Goal: Find specific page/section: Find specific page/section

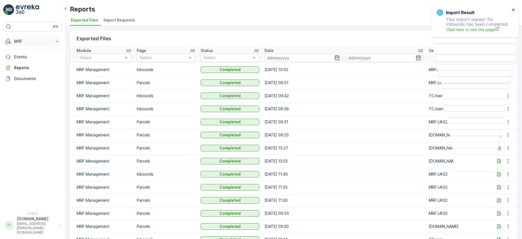
click at [56, 46] on button "MRF" at bounding box center [32, 41] width 59 height 11
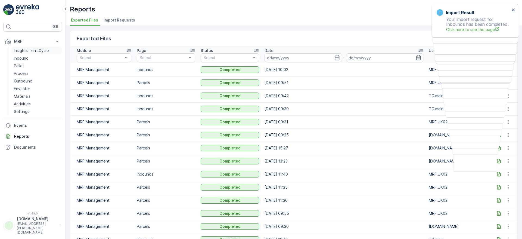
click at [33, 51] on p "Insights TerraCycle" at bounding box center [31, 50] width 35 height 5
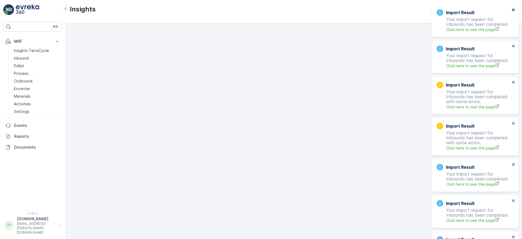
click at [514, 11] on icon "close" at bounding box center [513, 9] width 3 height 3
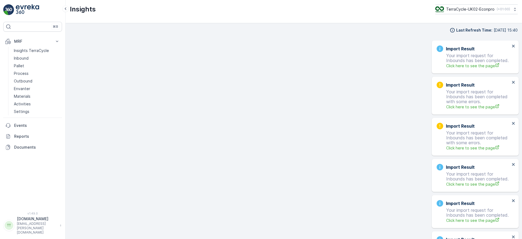
click at [514, 7] on div "Export Result Your export request for Parcels has been completed. File name: 36…" at bounding box center [474, 5] width 87 height 2
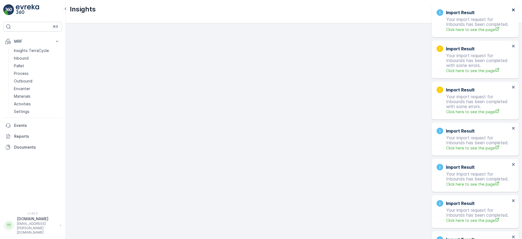
click at [514, 11] on icon "close" at bounding box center [513, 9] width 3 height 3
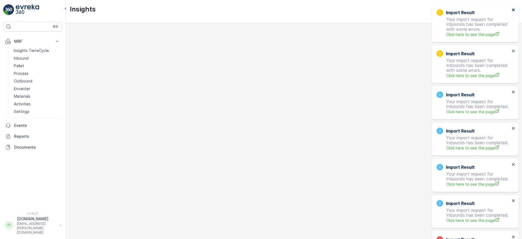
click at [514, 11] on icon "close" at bounding box center [513, 9] width 3 height 3
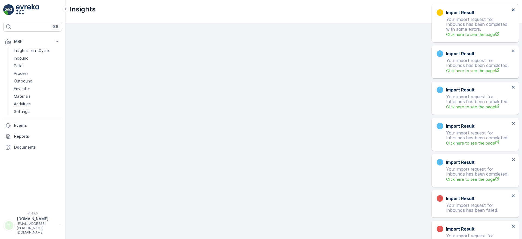
click at [514, 11] on icon "close" at bounding box center [513, 9] width 3 height 3
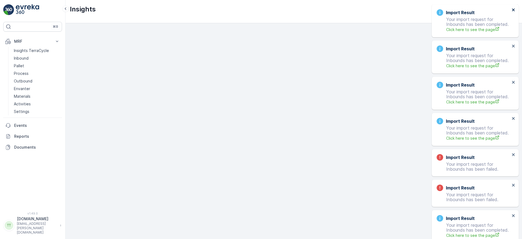
click at [514, 11] on icon "close" at bounding box center [513, 9] width 3 height 3
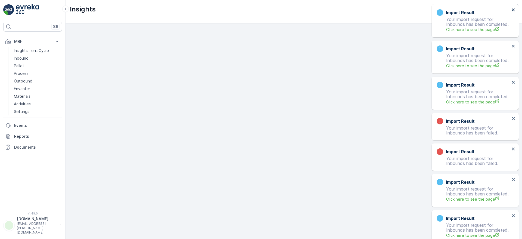
click at [514, 11] on icon "close" at bounding box center [513, 9] width 3 height 3
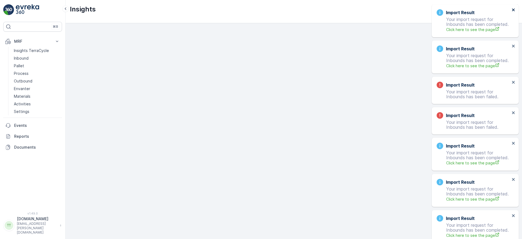
click at [514, 11] on icon "close" at bounding box center [513, 9] width 3 height 3
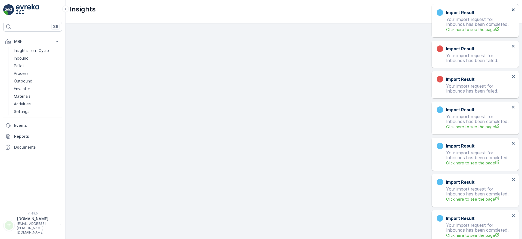
click at [513, 12] on icon "close" at bounding box center [514, 10] width 4 height 4
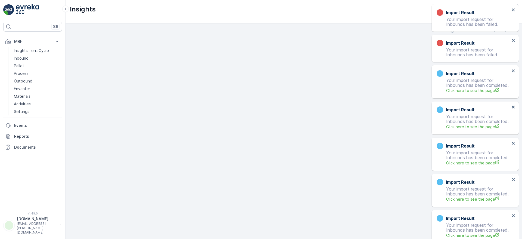
click at [513, 107] on icon "close" at bounding box center [513, 106] width 3 height 3
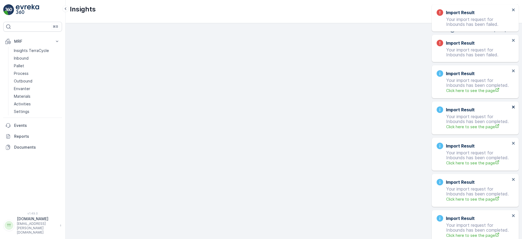
click at [513, 107] on icon "close" at bounding box center [513, 106] width 3 height 3
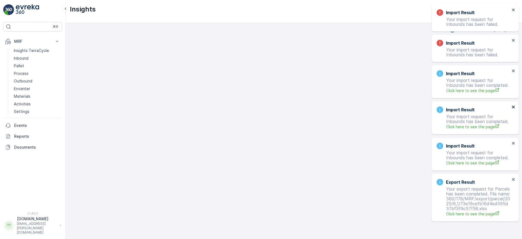
click at [513, 107] on icon "close" at bounding box center [513, 106] width 3 height 3
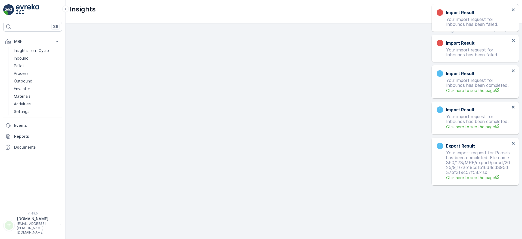
click at [513, 107] on icon "close" at bounding box center [513, 106] width 3 height 3
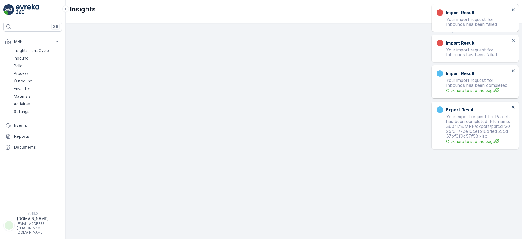
click at [513, 107] on icon "close" at bounding box center [513, 106] width 3 height 3
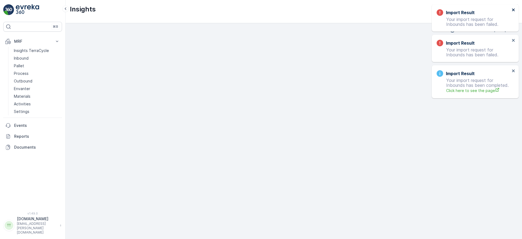
click at [513, 11] on icon "close" at bounding box center [513, 9] width 3 height 3
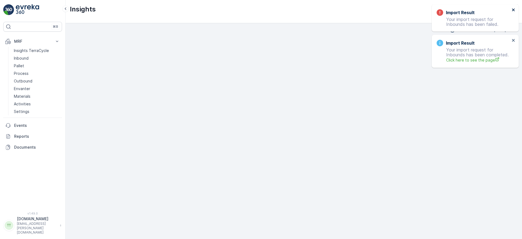
click at [513, 11] on icon "close" at bounding box center [513, 9] width 3 height 3
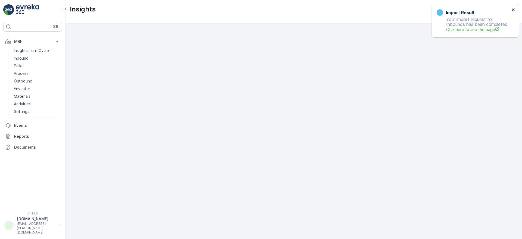
click at [513, 10] on icon "close" at bounding box center [513, 9] width 3 height 3
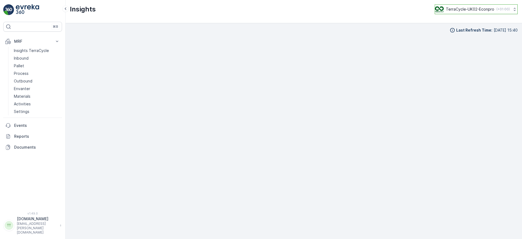
click at [498, 9] on p "( +01:00 )" at bounding box center [502, 9] width 13 height 4
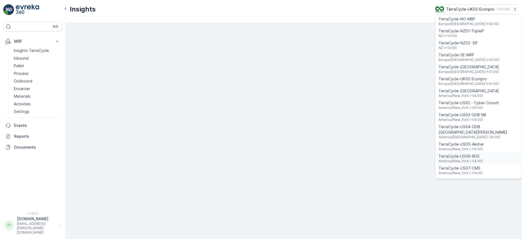
scroll to position [289, 0]
click at [464, 76] on span "TerraCycle-UK02-Econpro" at bounding box center [469, 78] width 60 height 5
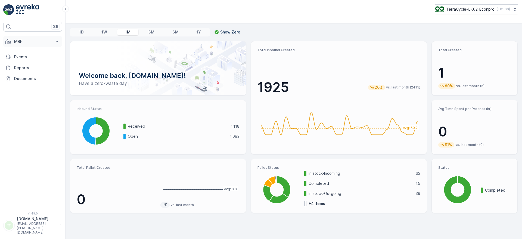
click at [45, 41] on p "MRF" at bounding box center [32, 41] width 37 height 5
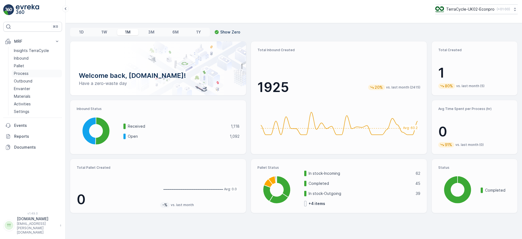
click at [23, 73] on p "Process" at bounding box center [21, 73] width 15 height 5
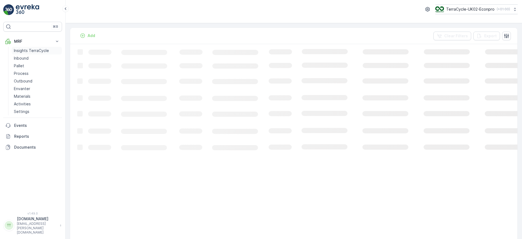
click at [30, 50] on p "Insights TerraCycle" at bounding box center [31, 50] width 35 height 5
